Goal: Navigation & Orientation: Go to known website

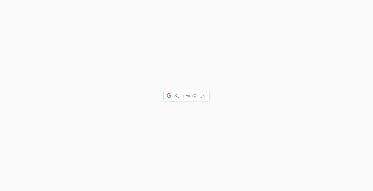
click at [197, 94] on button "Sign in with Google" at bounding box center [187, 96] width 46 height 10
